Goal: Information Seeking & Learning: Learn about a topic

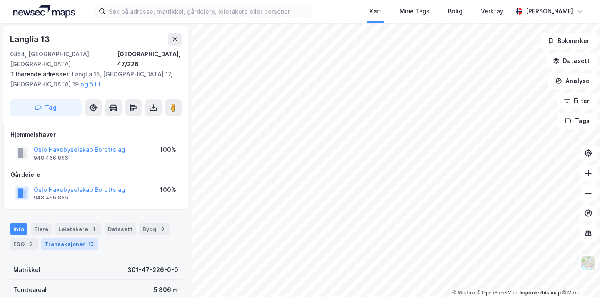
click at [64, 238] on div "Transaksjoner 15" at bounding box center [69, 244] width 57 height 12
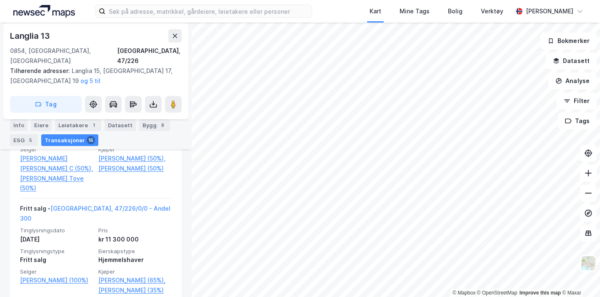
scroll to position [515, 0]
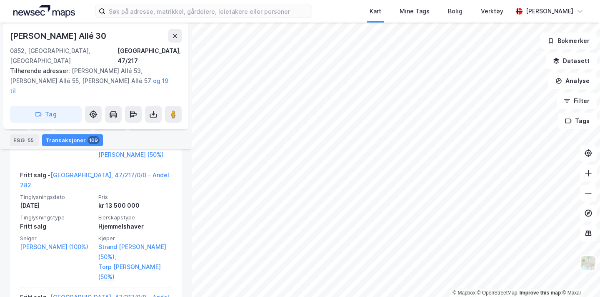
scroll to position [1909, 0]
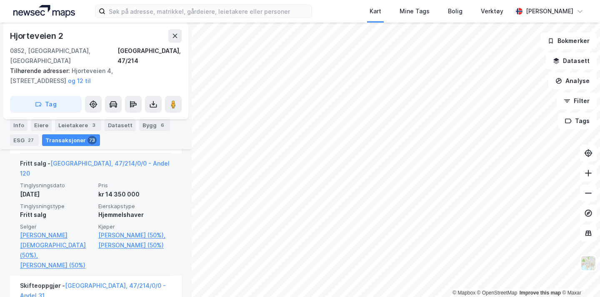
scroll to position [561, 0]
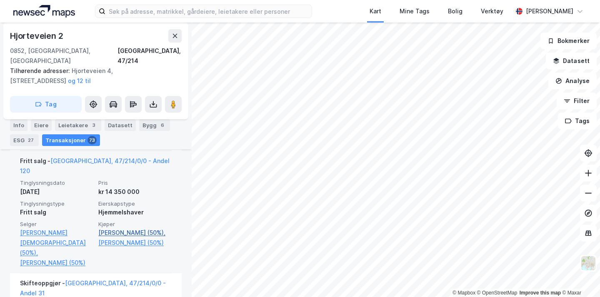
click at [127, 228] on link "[PERSON_NAME] (50%)," at bounding box center [134, 233] width 73 height 10
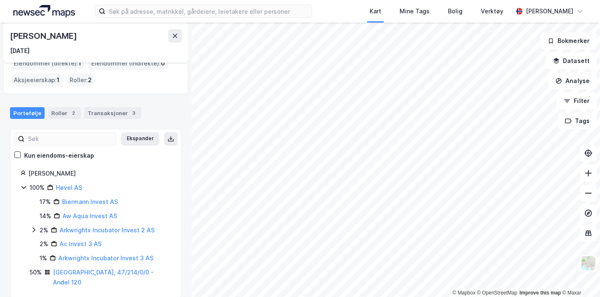
scroll to position [44, 0]
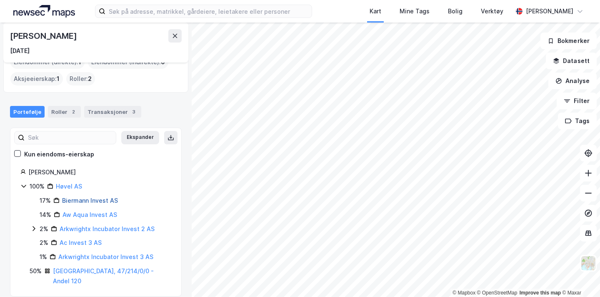
click at [108, 200] on link "Biermann Invest AS" at bounding box center [90, 200] width 56 height 7
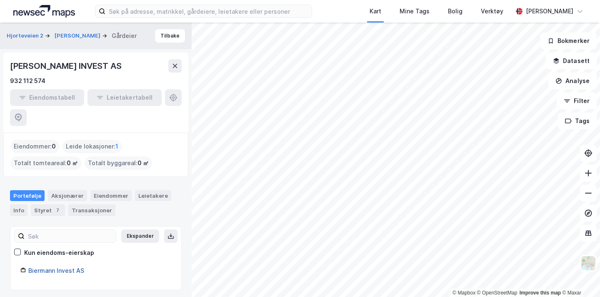
click at [69, 267] on link "Biermann Invest AS" at bounding box center [56, 270] width 56 height 7
